Goal: Browse casually

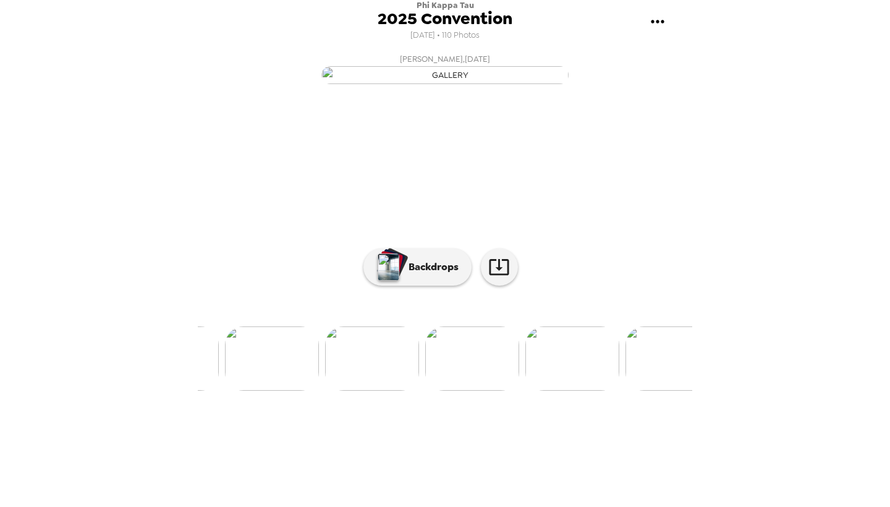
scroll to position [0, 5268]
click at [382, 391] on img at bounding box center [385, 358] width 94 height 64
click at [466, 391] on img at bounding box center [454, 358] width 94 height 64
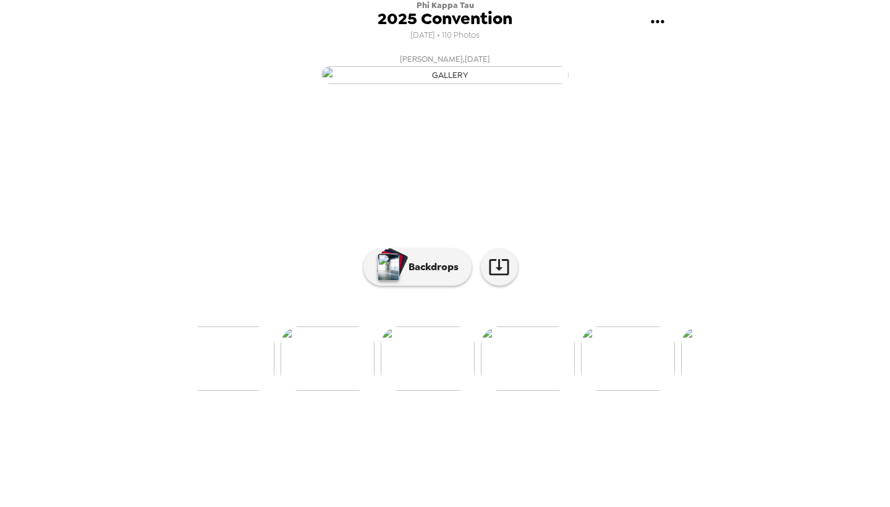
click at [350, 391] on img at bounding box center [328, 358] width 94 height 64
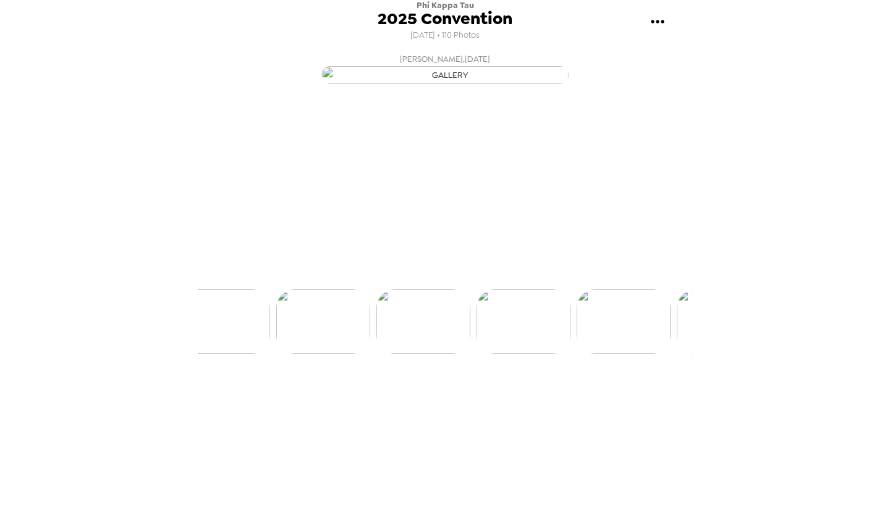
scroll to position [0, 8608]
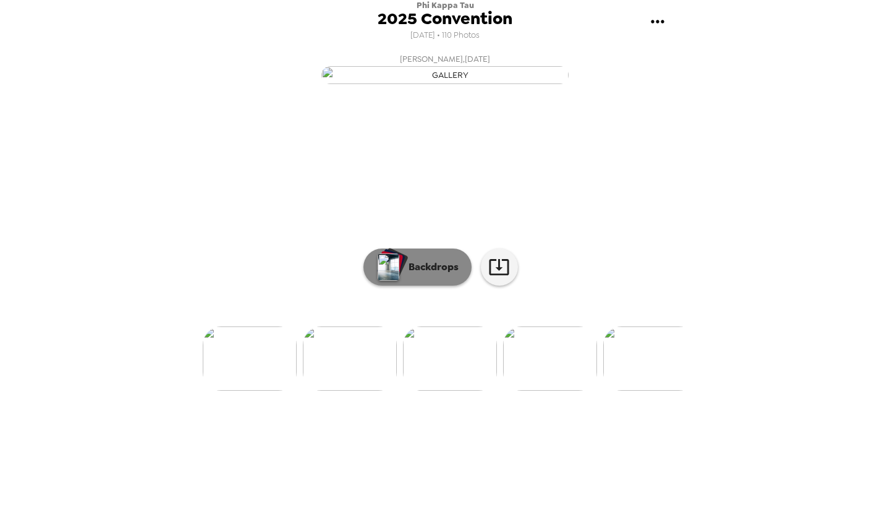
click at [429, 286] on button "Backdrops" at bounding box center [418, 267] width 108 height 37
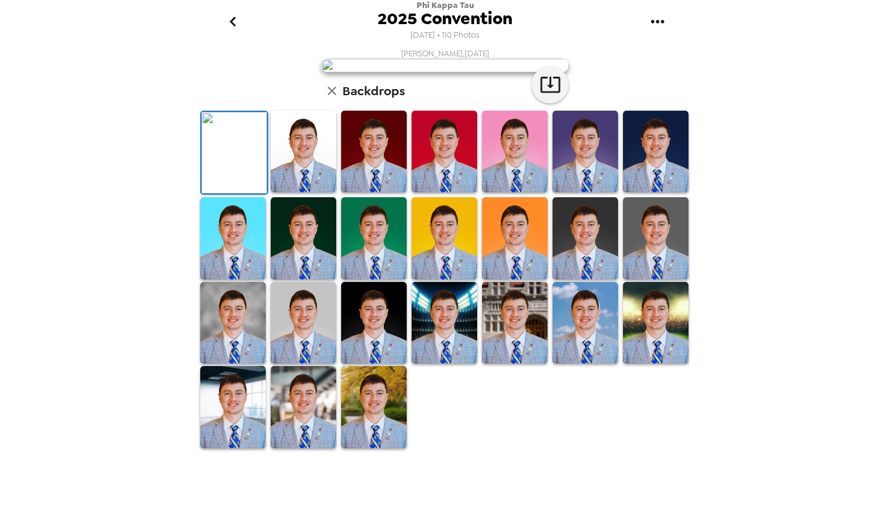
scroll to position [0, 0]
click at [247, 364] on img at bounding box center [233, 323] width 66 height 82
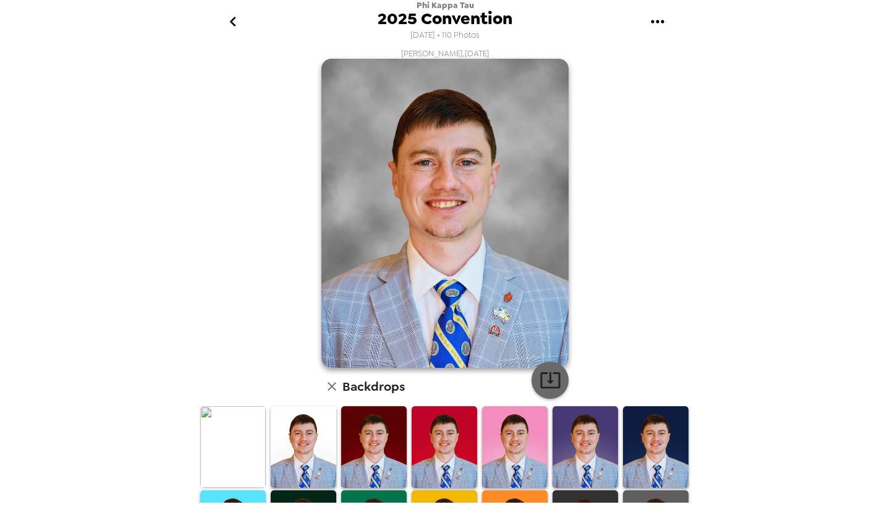
click at [556, 378] on icon "button" at bounding box center [551, 380] width 22 height 22
click at [553, 385] on icon "button" at bounding box center [551, 380] width 22 height 22
click at [602, 93] on div "Walker Mosley , 07-24-2025 Backdrops" at bounding box center [445, 396] width 495 height 697
click at [333, 383] on icon "button" at bounding box center [332, 386] width 15 height 15
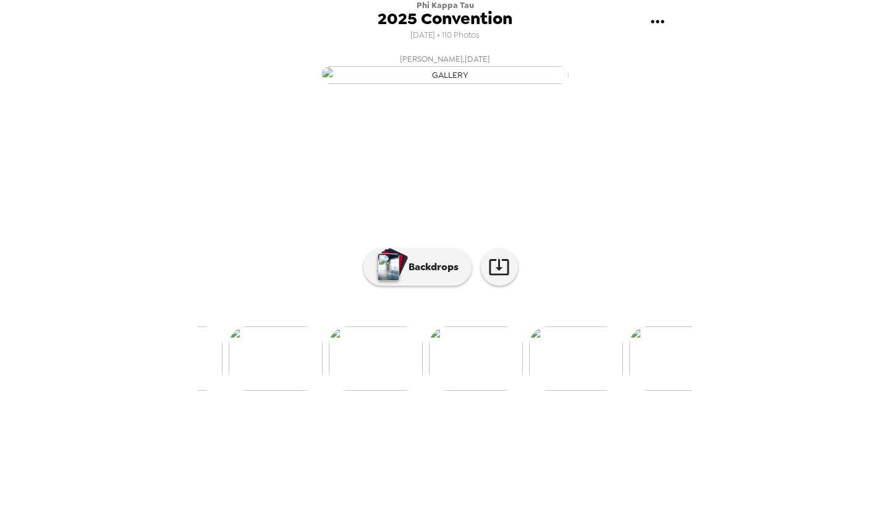
scroll to position [0, 9393]
click at [468, 391] on img at bounding box center [467, 358] width 94 height 64
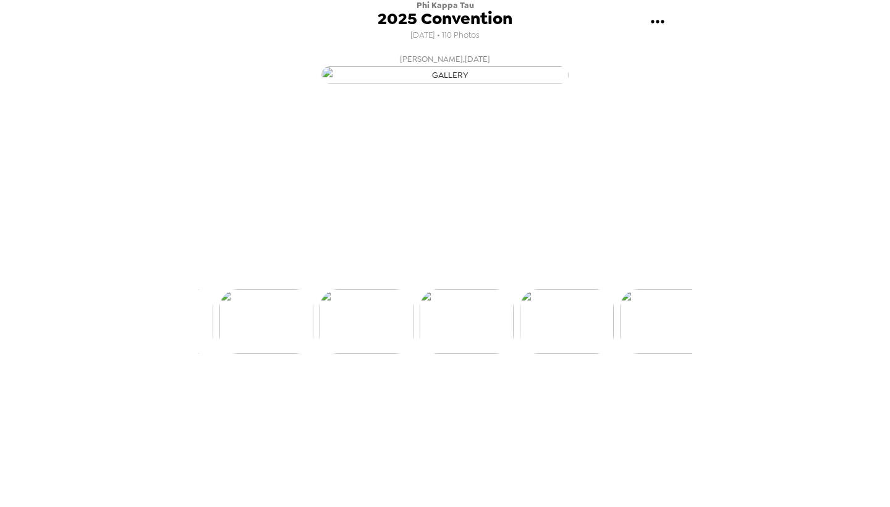
scroll to position [0, 9409]
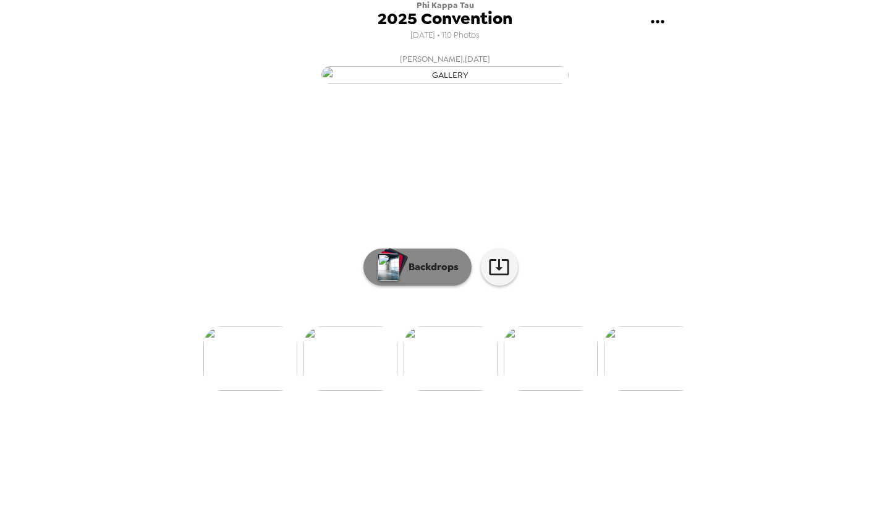
click at [446, 274] on p "Backdrops" at bounding box center [430, 267] width 56 height 15
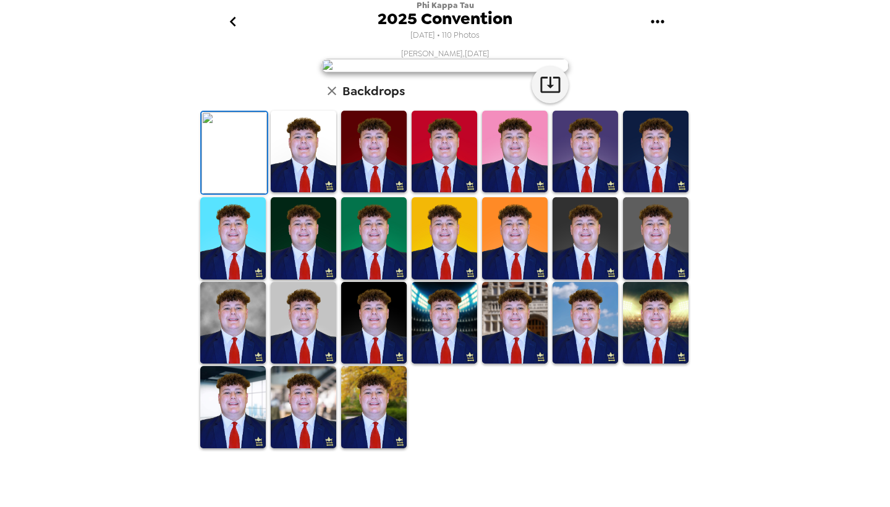
scroll to position [205, 0]
click at [245, 364] on img at bounding box center [233, 323] width 66 height 82
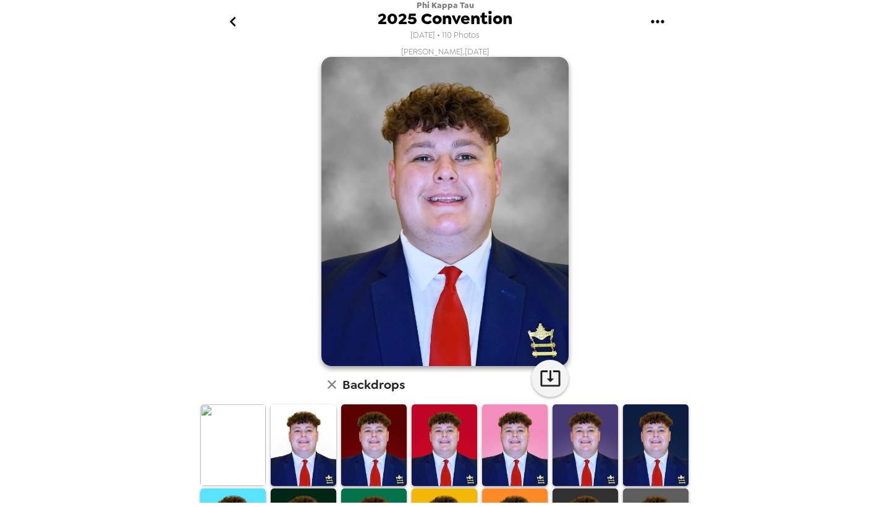
scroll to position [1, 0]
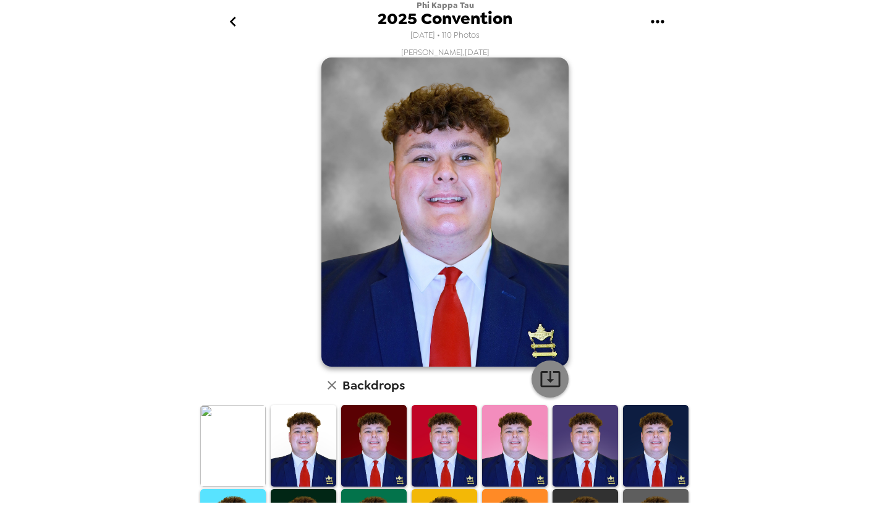
click at [549, 375] on icon "button" at bounding box center [551, 379] width 22 height 22
click at [578, 181] on div "[PERSON_NAME] , [DATE] Backdrops" at bounding box center [445, 395] width 495 height 697
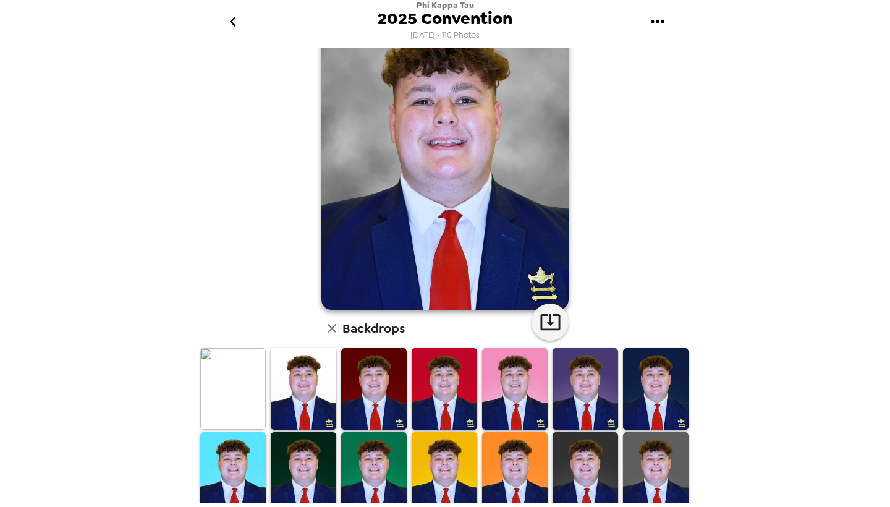
scroll to position [106, 0]
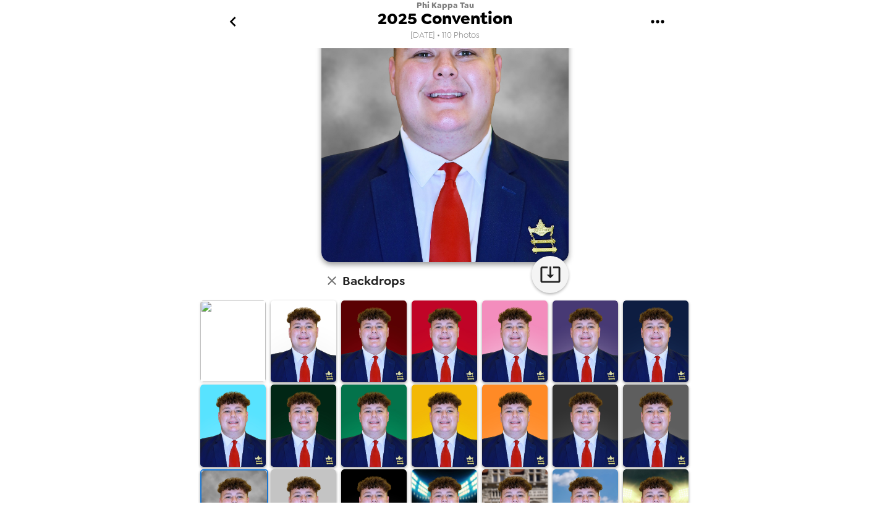
click at [334, 284] on icon "button" at bounding box center [332, 280] width 15 height 15
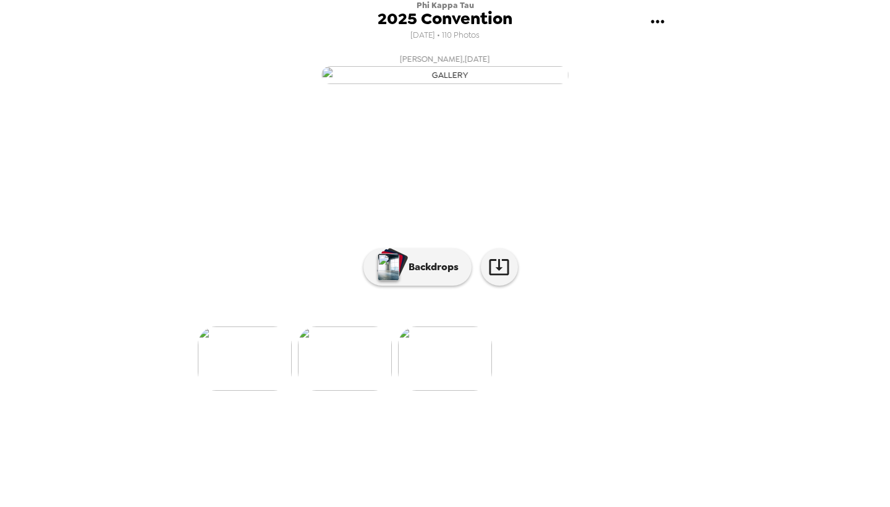
scroll to position [19, 0]
click at [258, 391] on img at bounding box center [245, 358] width 94 height 64
click at [500, 275] on icon at bounding box center [499, 267] width 20 height 16
